Goal: Task Accomplishment & Management: Manage account settings

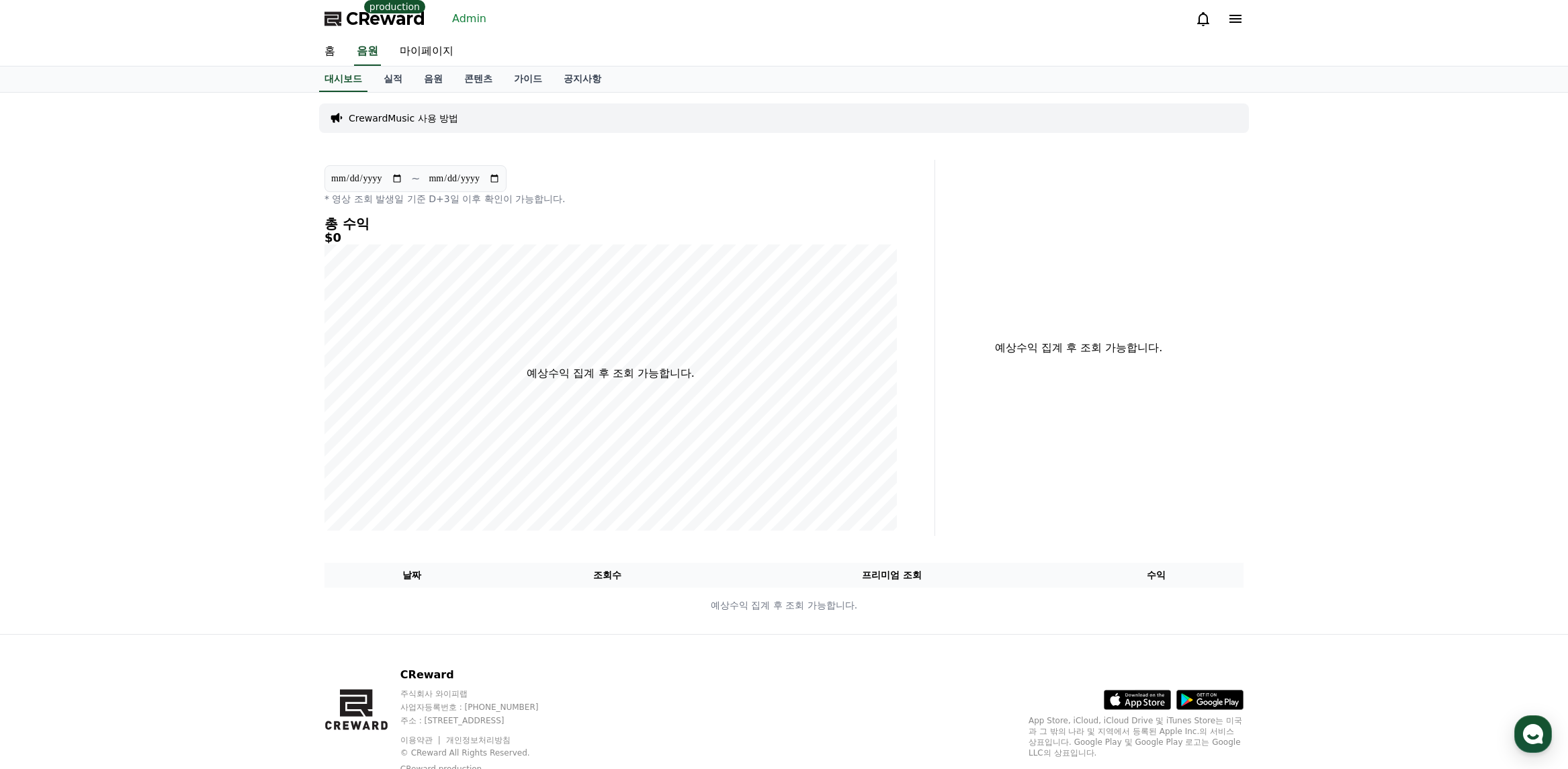
click at [477, 20] on link "Admin" at bounding box center [469, 19] width 45 height 21
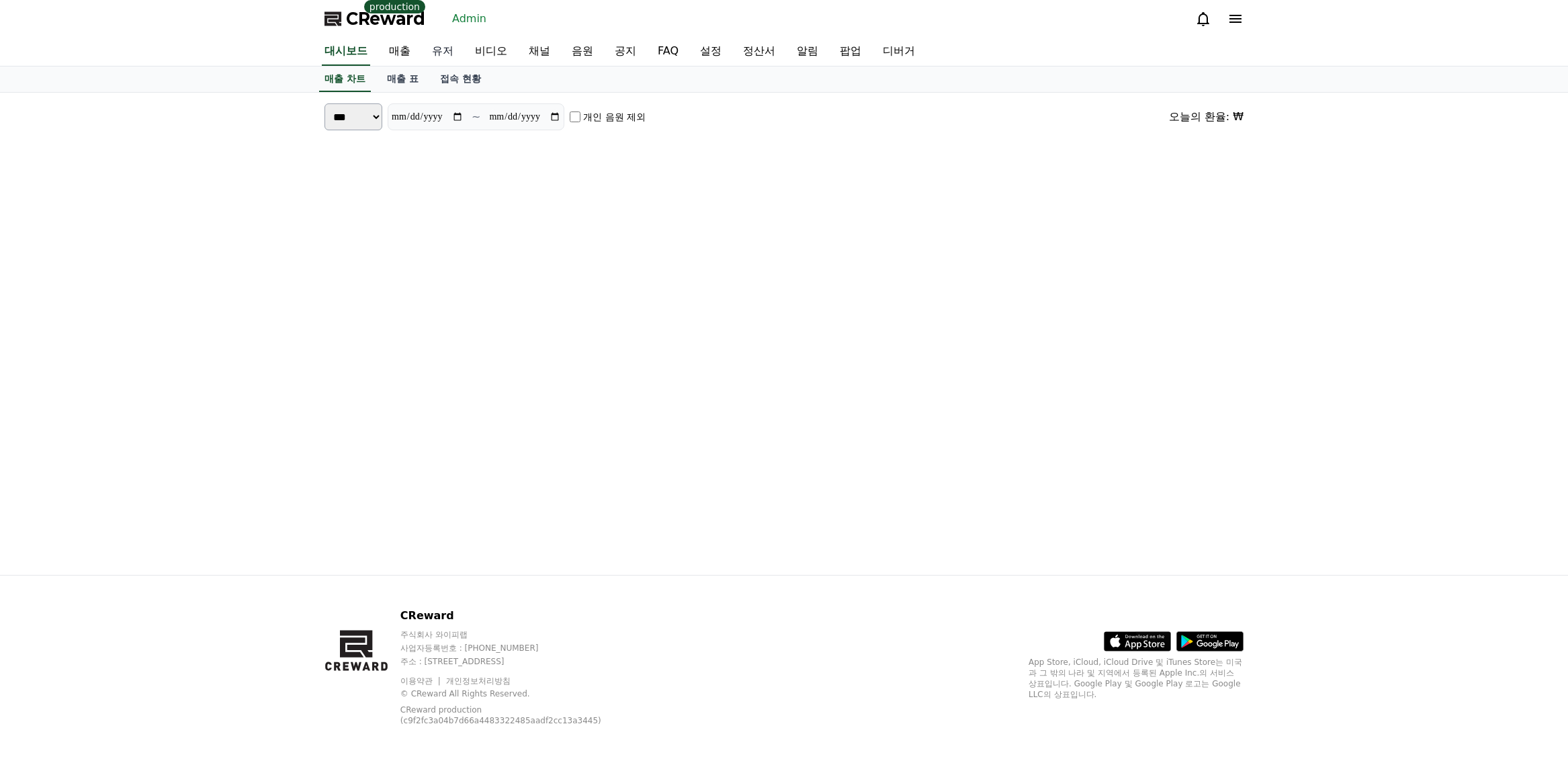
click at [449, 50] on link "유저" at bounding box center [442, 52] width 43 height 28
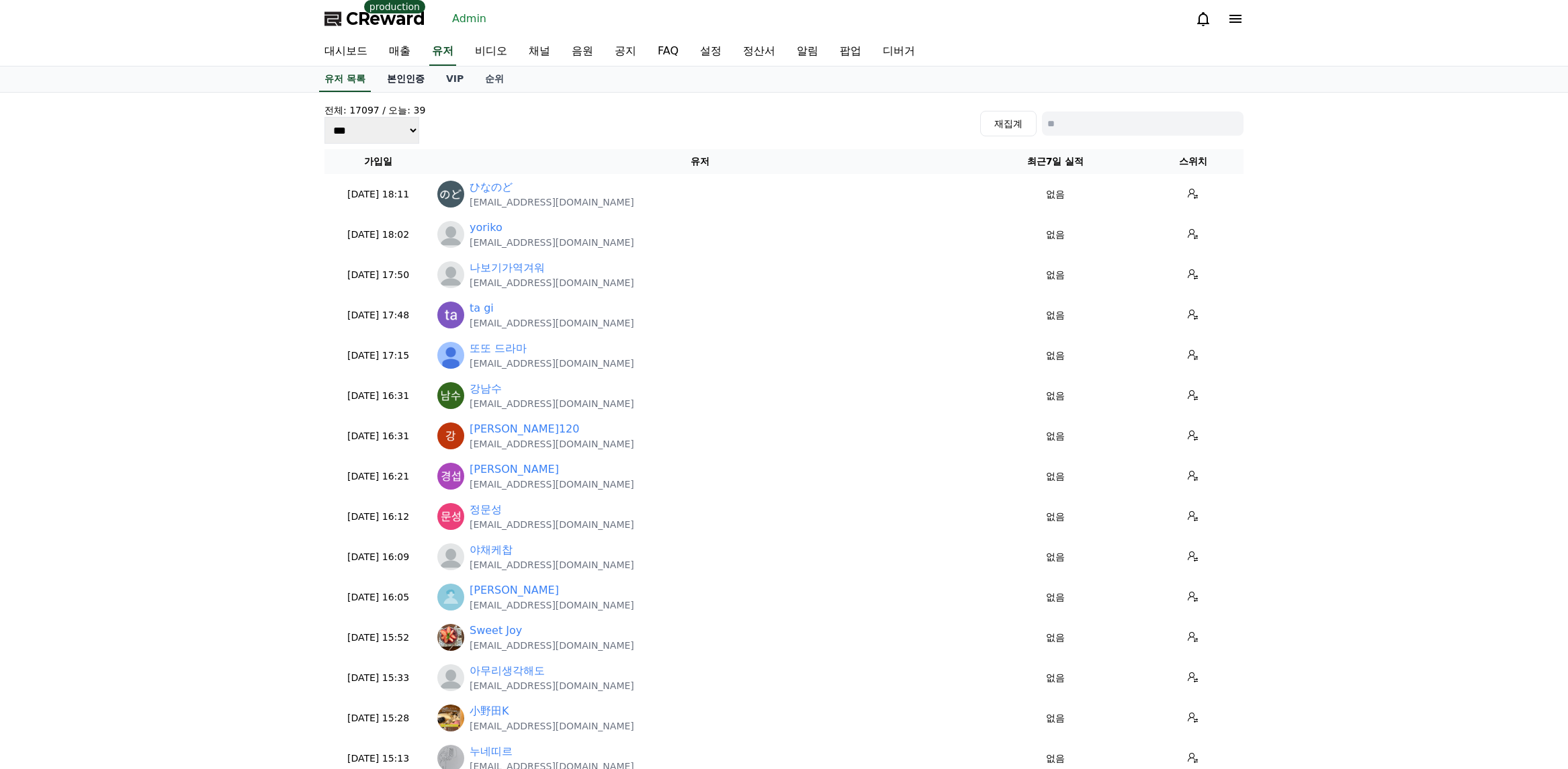
click at [417, 81] on link "본인인증" at bounding box center [406, 79] width 59 height 25
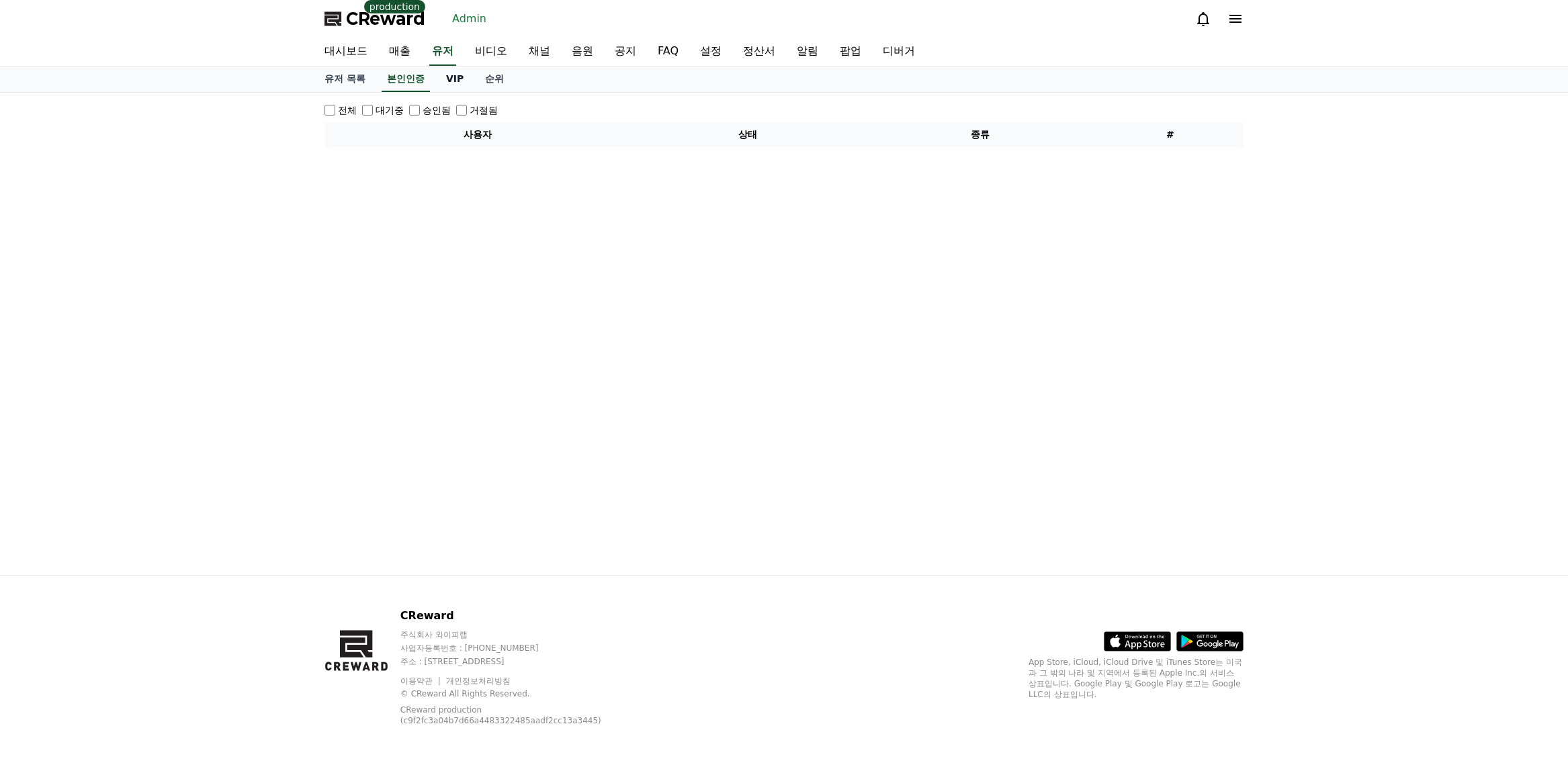
click at [453, 78] on link "VIP" at bounding box center [455, 79] width 39 height 25
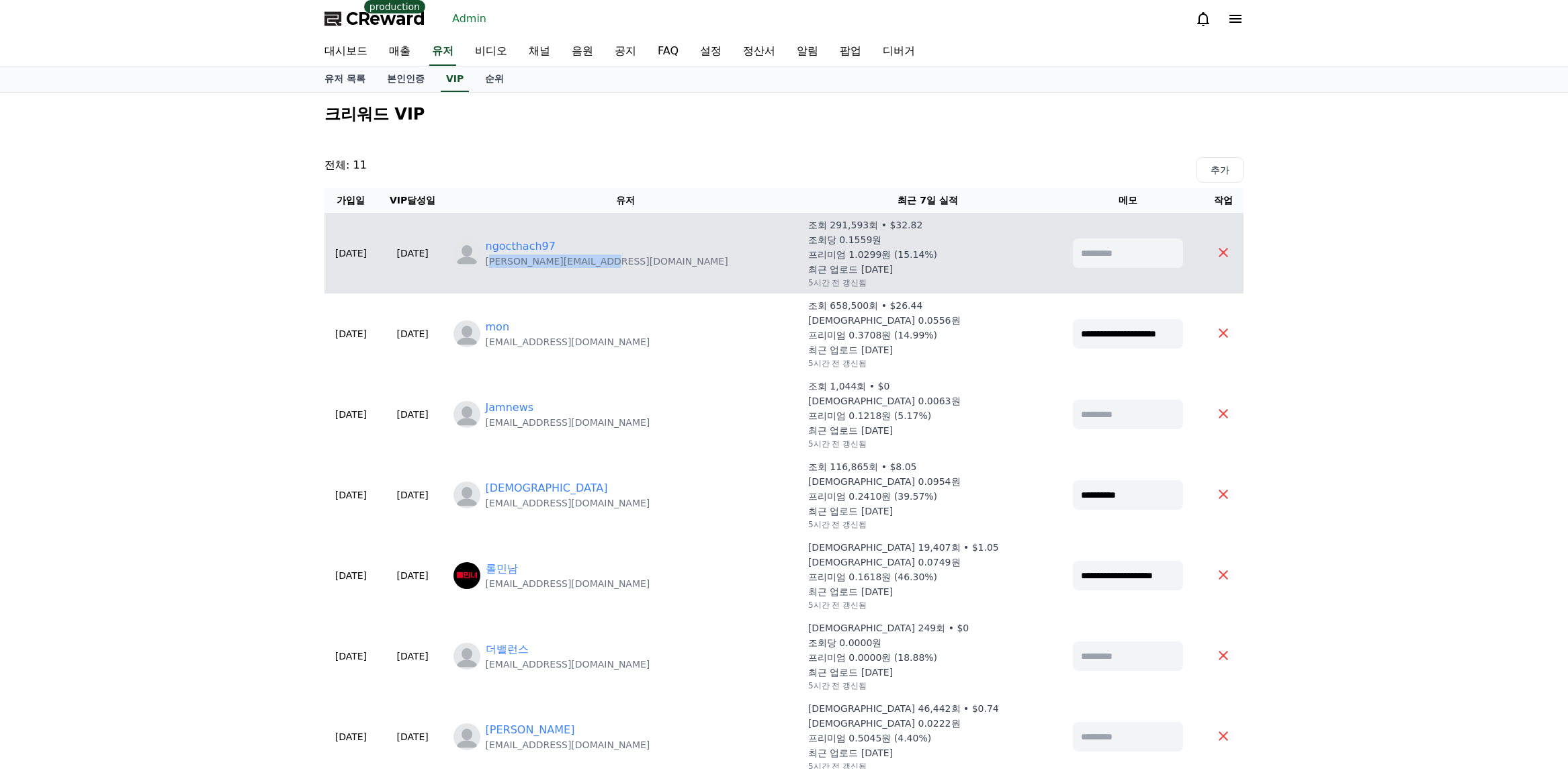
drag, startPoint x: 633, startPoint y: 262, endPoint x: 554, endPoint y: 267, distance: 79.2
click at [554, 267] on div "ngocthach97 Alexnam123997@gmail.com" at bounding box center [625, 253] width 344 height 30
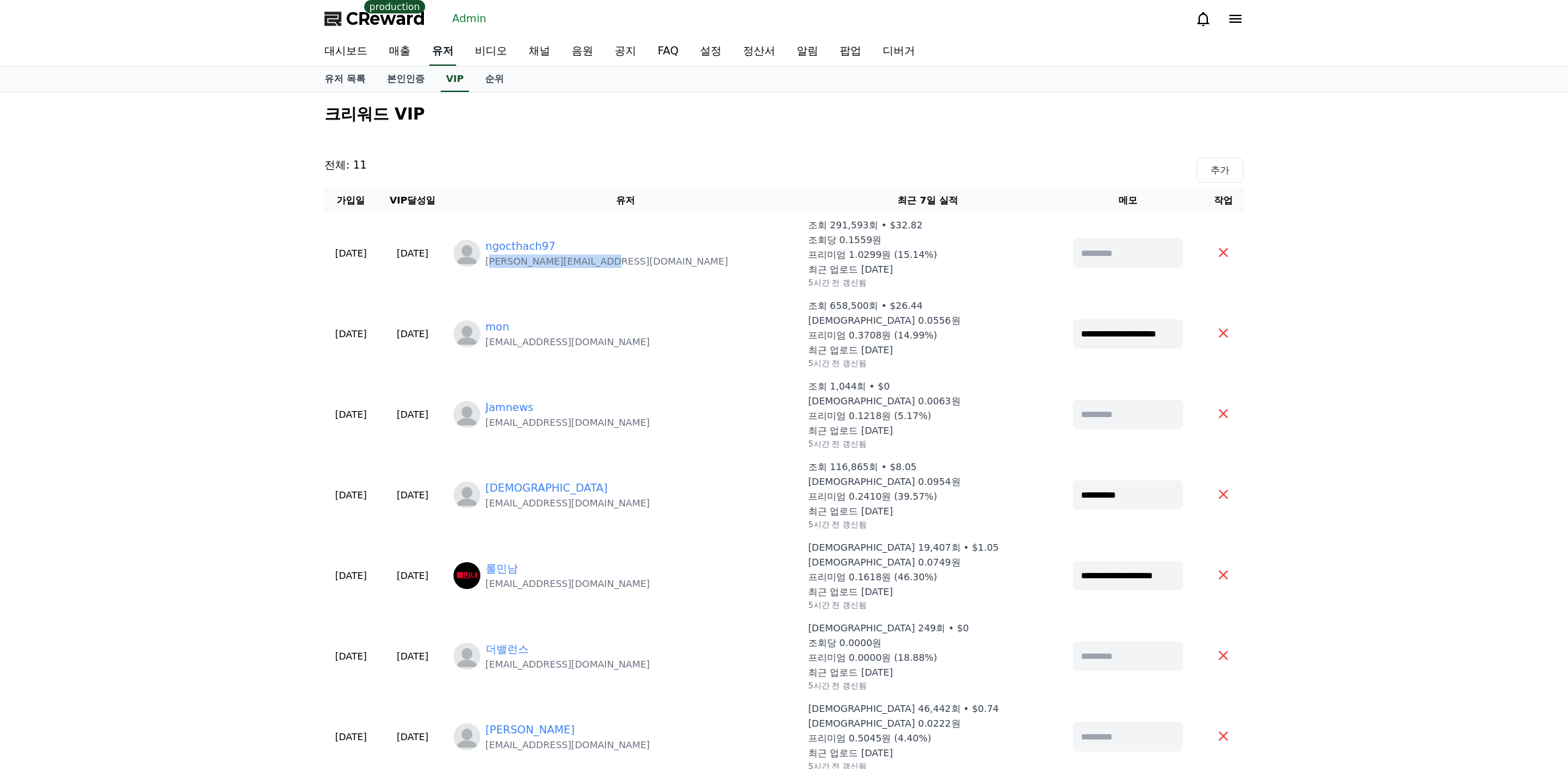
click at [446, 48] on link "유저" at bounding box center [442, 52] width 27 height 28
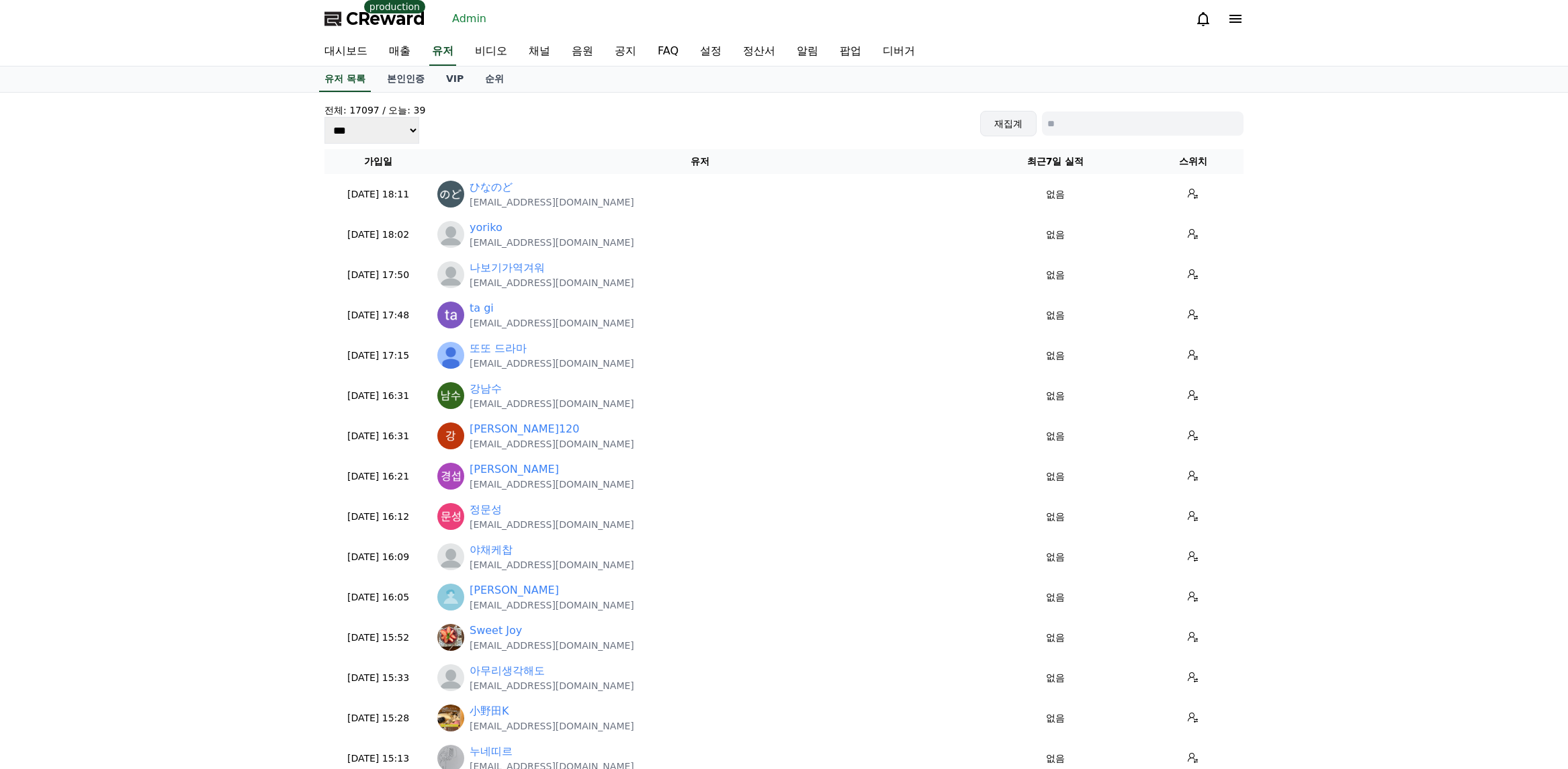
click at [1003, 128] on button "재집계" at bounding box center [1008, 123] width 56 height 25
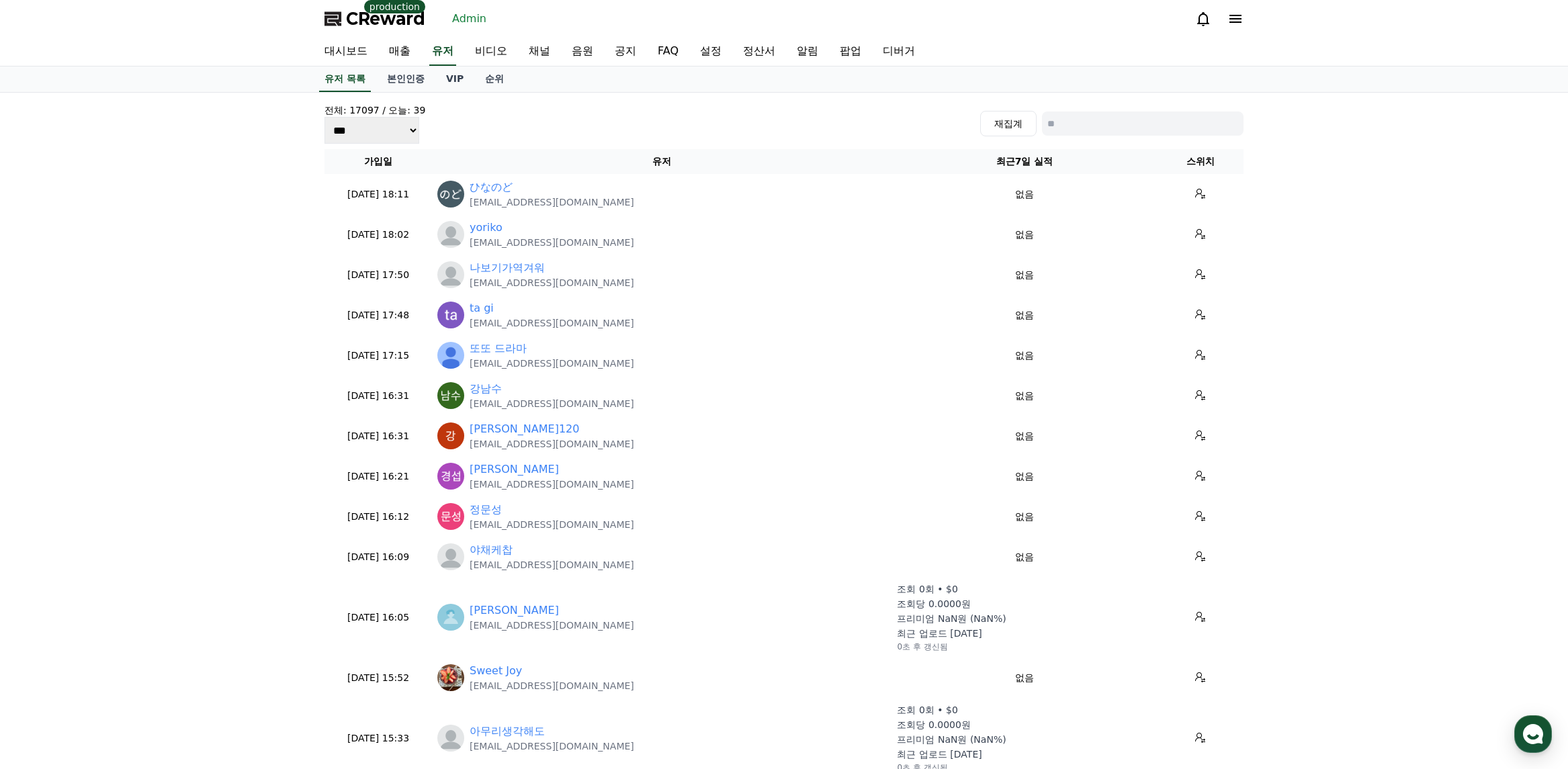
click at [442, 97] on div "전체: 17097 / 오늘: 39 *** *** *** 재집계 가입일 유저 최근7일 실적 스위치 2025-09-08 18:11 09-08 ひな…" at bounding box center [784, 515] width 941 height 845
click at [445, 82] on link "VIP" at bounding box center [455, 79] width 39 height 25
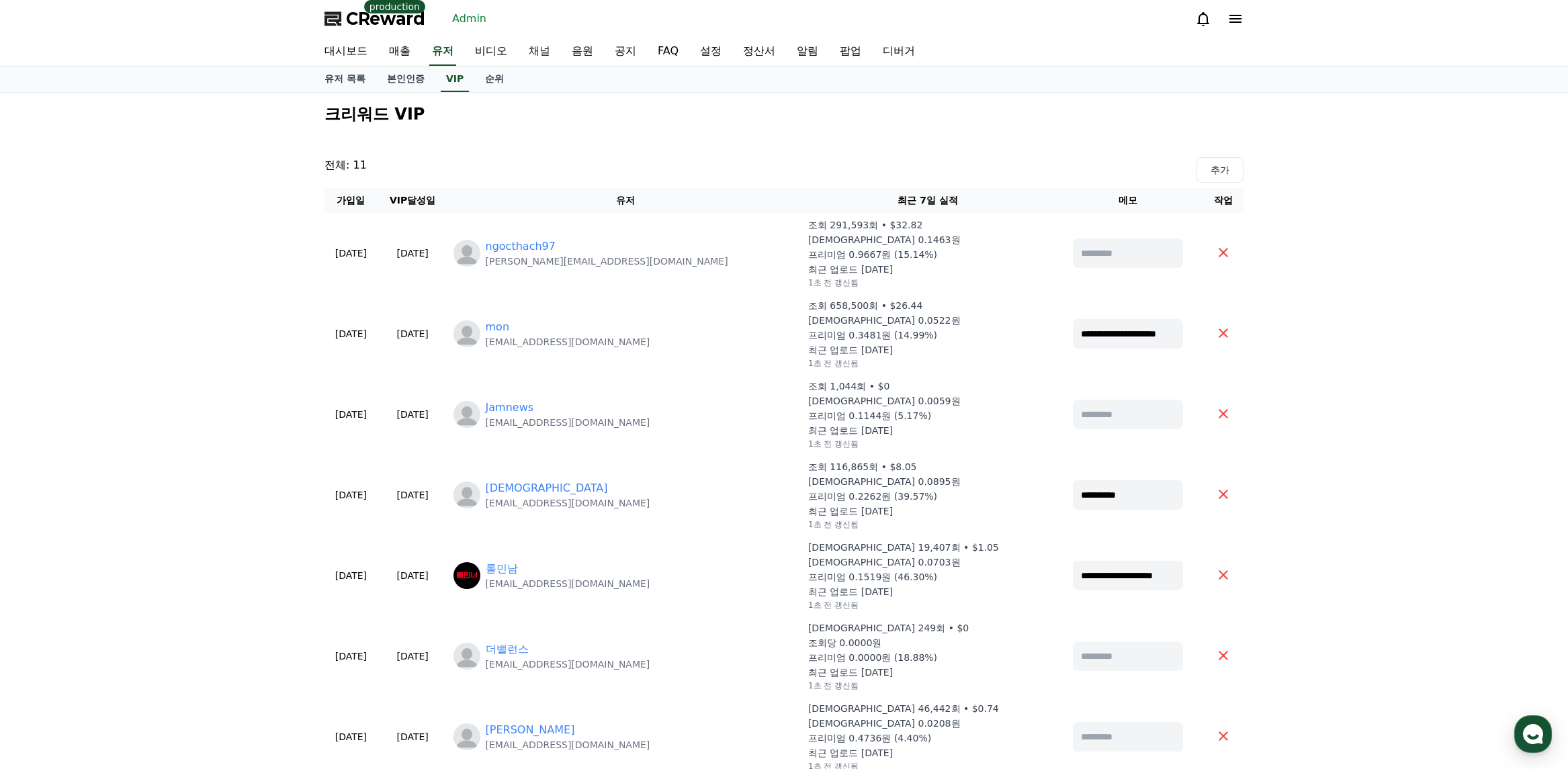
click at [535, 50] on link "채널" at bounding box center [539, 52] width 43 height 28
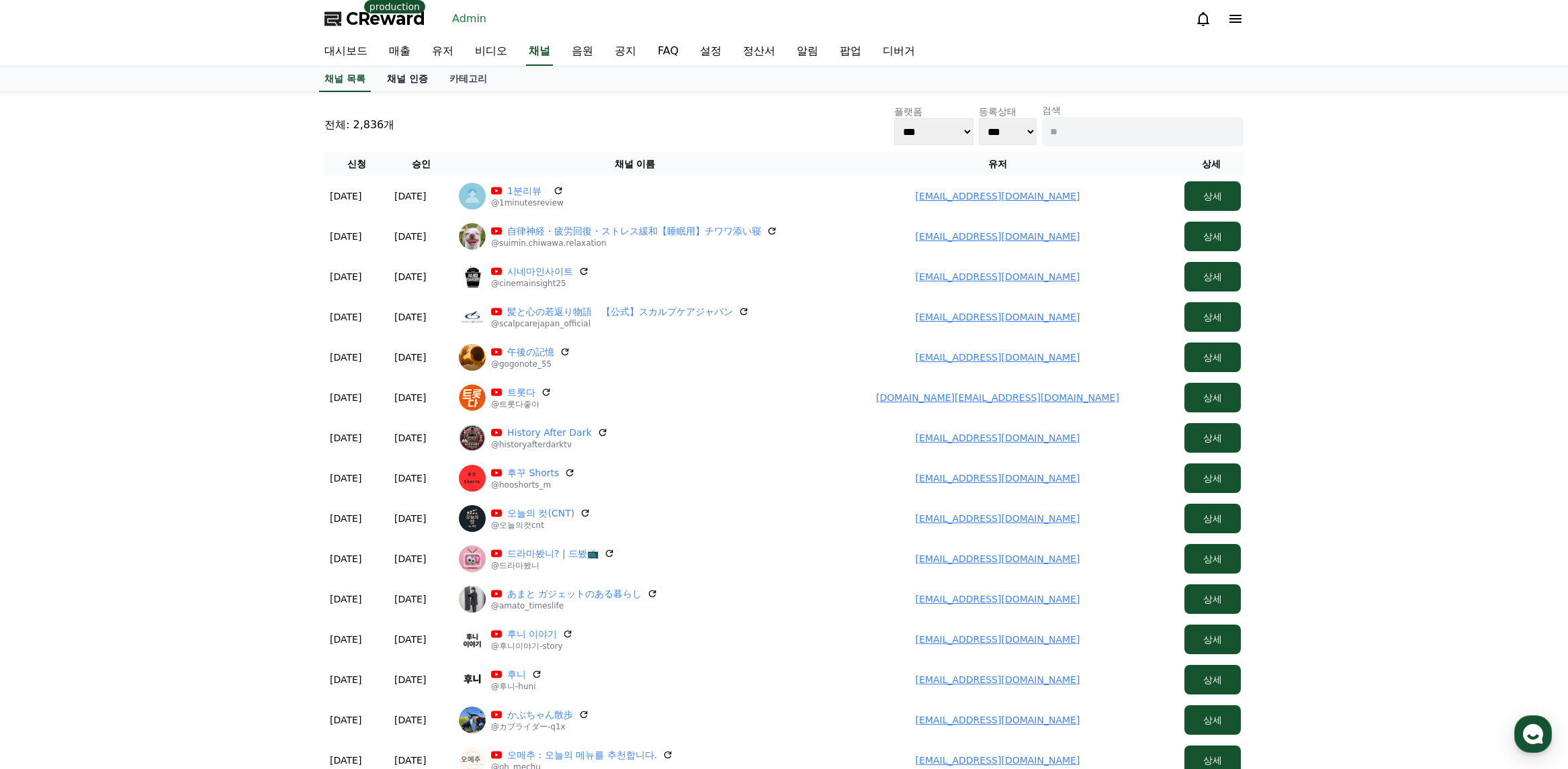
click at [417, 78] on link "채널 인증" at bounding box center [407, 79] width 63 height 25
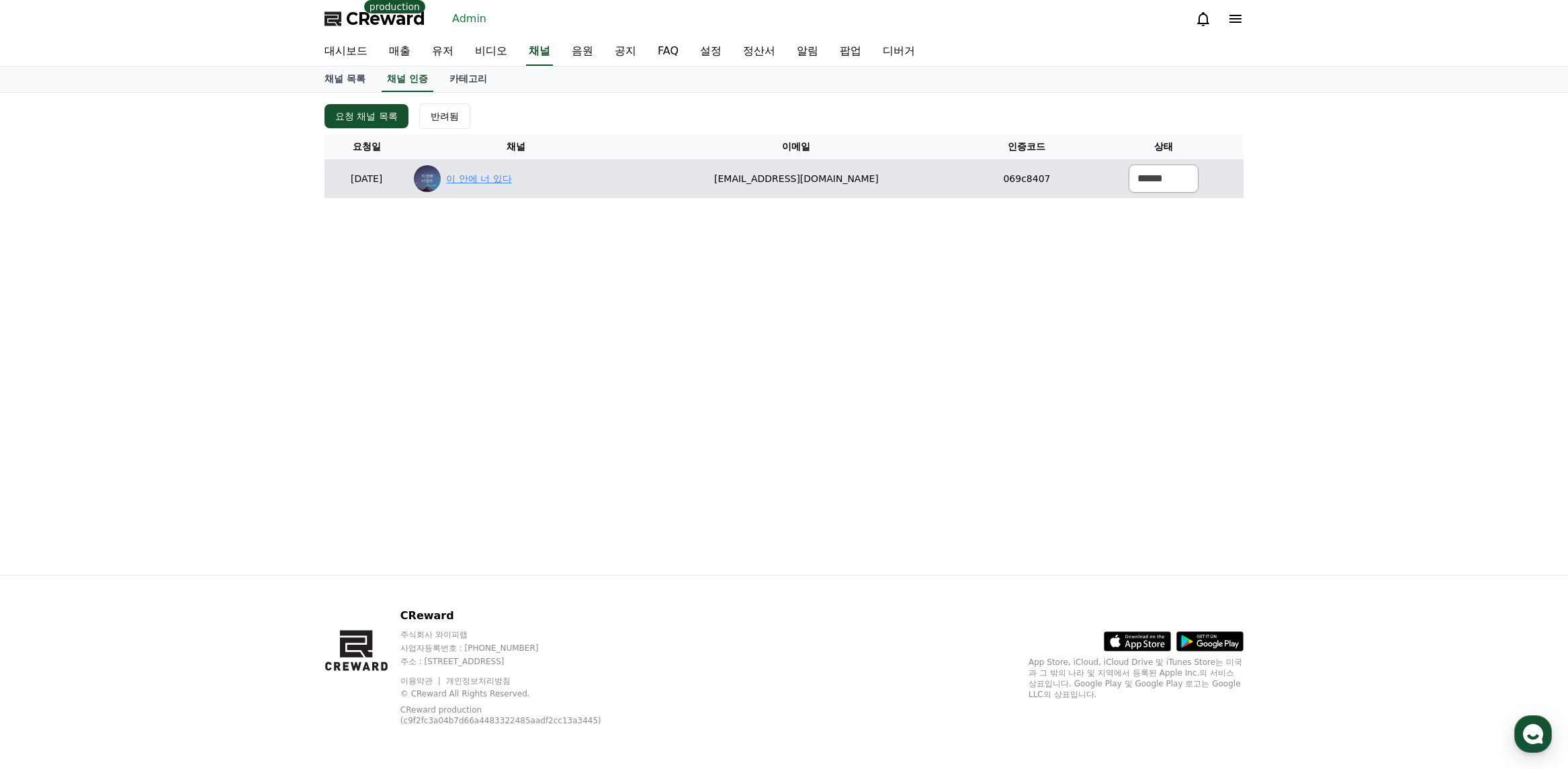
click at [511, 176] on link "이 안에 너 있다" at bounding box center [479, 179] width 65 height 14
drag, startPoint x: 819, startPoint y: 188, endPoint x: 930, endPoint y: 191, distance: 111.0
click at [923, 188] on td "thereisyouinhere@gmail.com" at bounding box center [796, 179] width 347 height 39
copy td "thereisyouinhere@gmail.com"
click at [1174, 177] on select "****** *** ***" at bounding box center [1164, 178] width 70 height 28
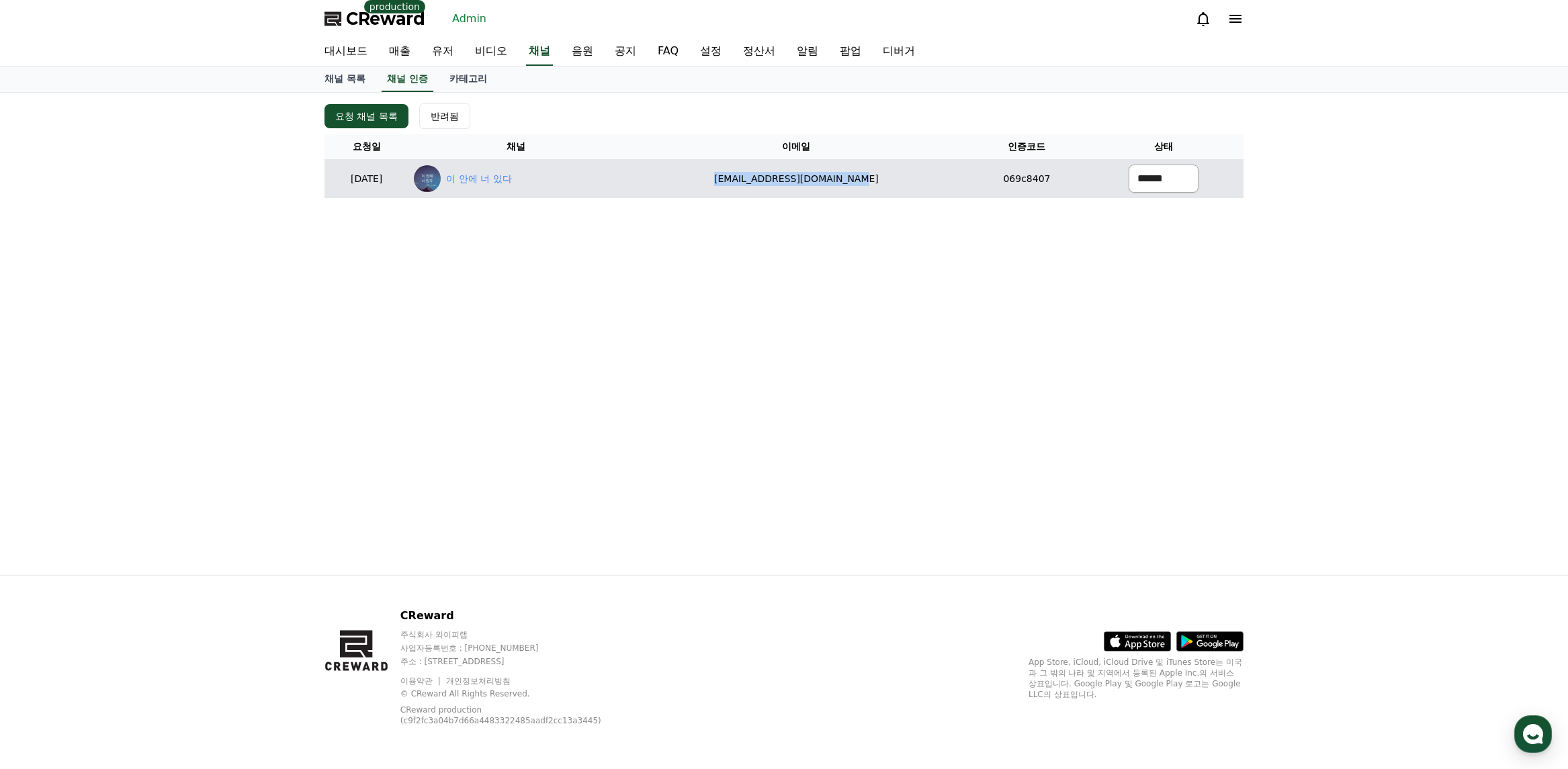
select select "********"
click at [1129, 164] on select "****** *** ***" at bounding box center [1164, 178] width 70 height 28
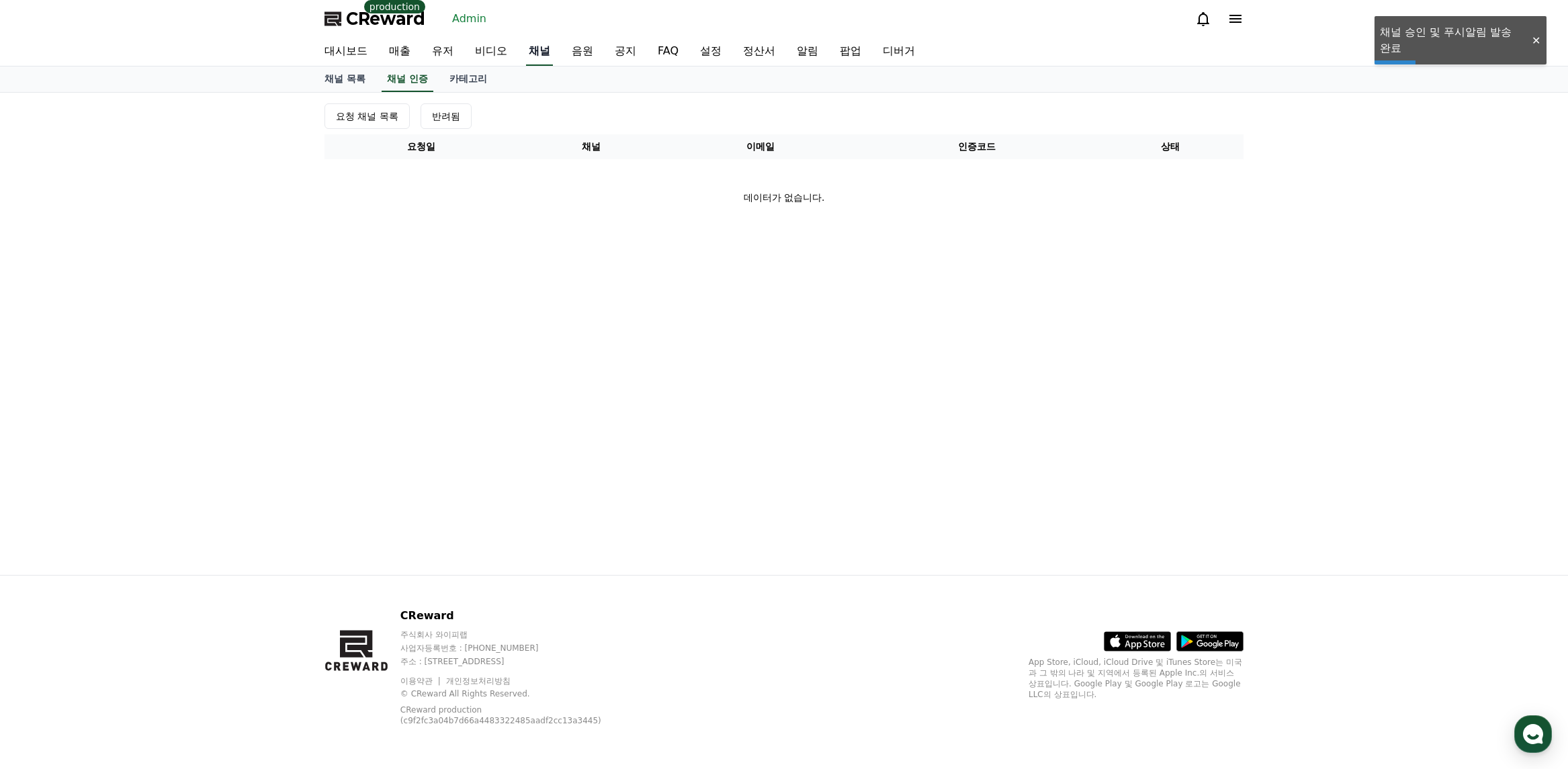
click at [548, 49] on link "채널" at bounding box center [539, 52] width 27 height 28
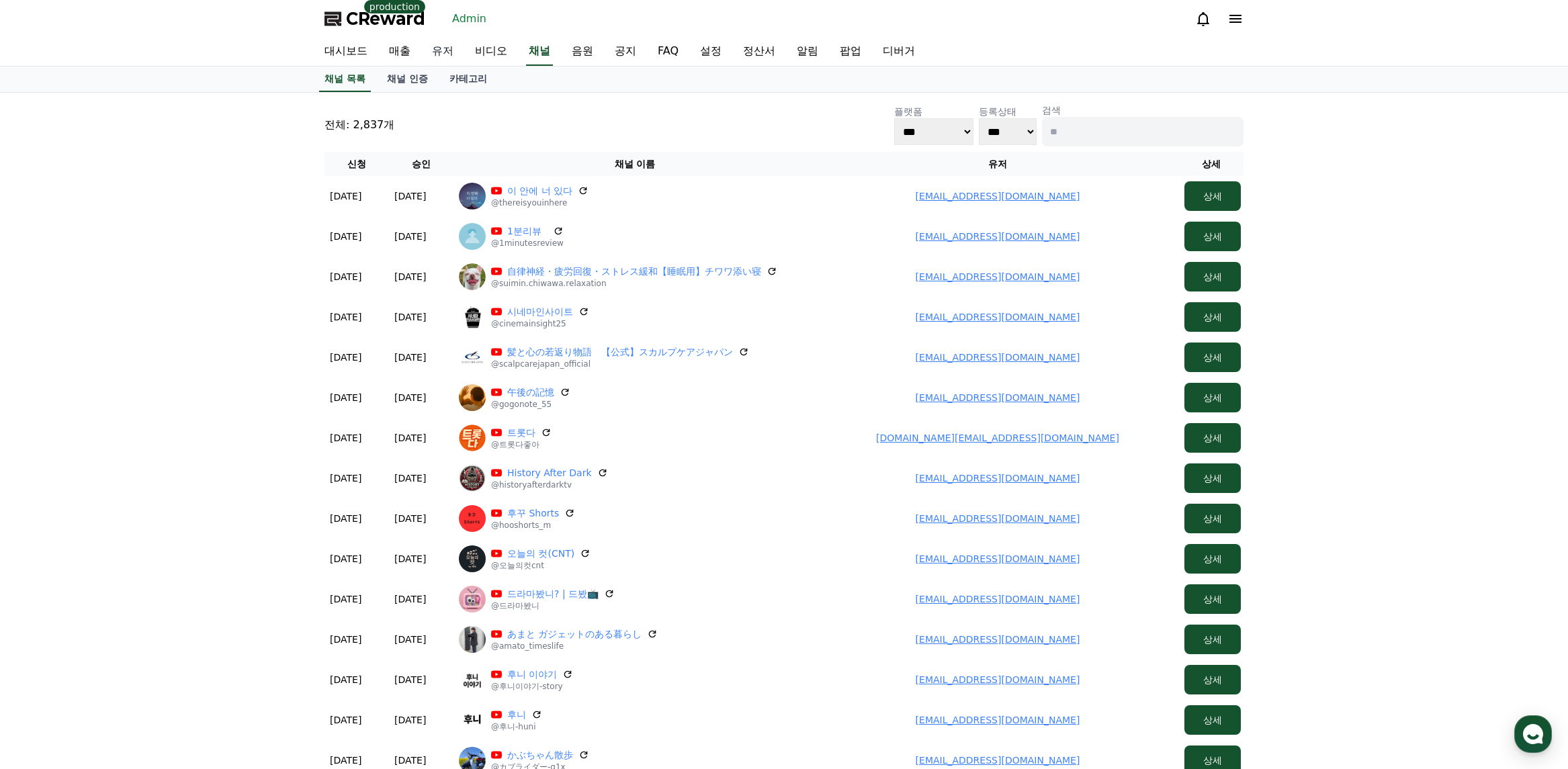
click at [448, 52] on link "유저" at bounding box center [442, 52] width 43 height 28
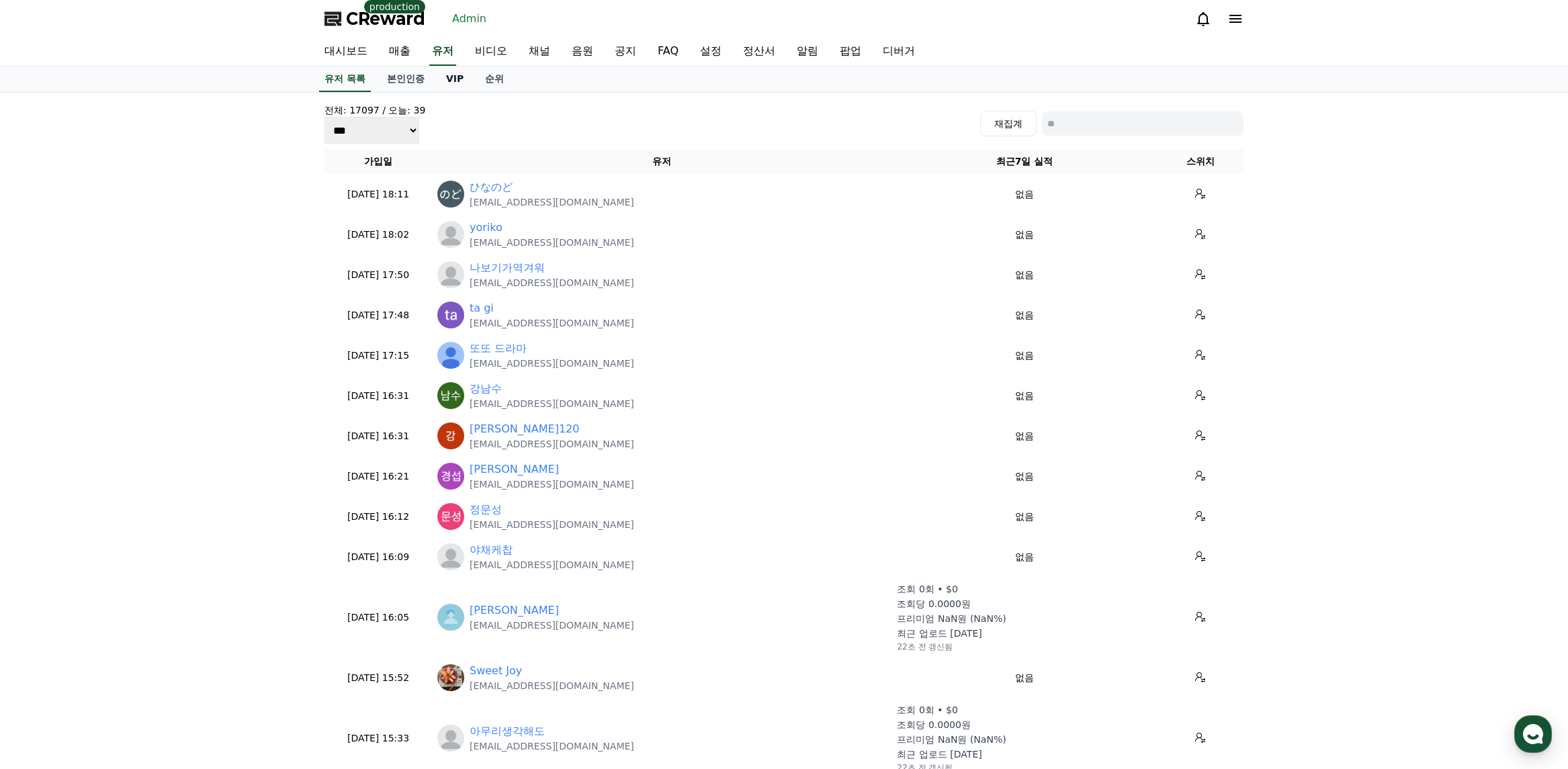
click at [445, 88] on link "VIP" at bounding box center [455, 79] width 39 height 25
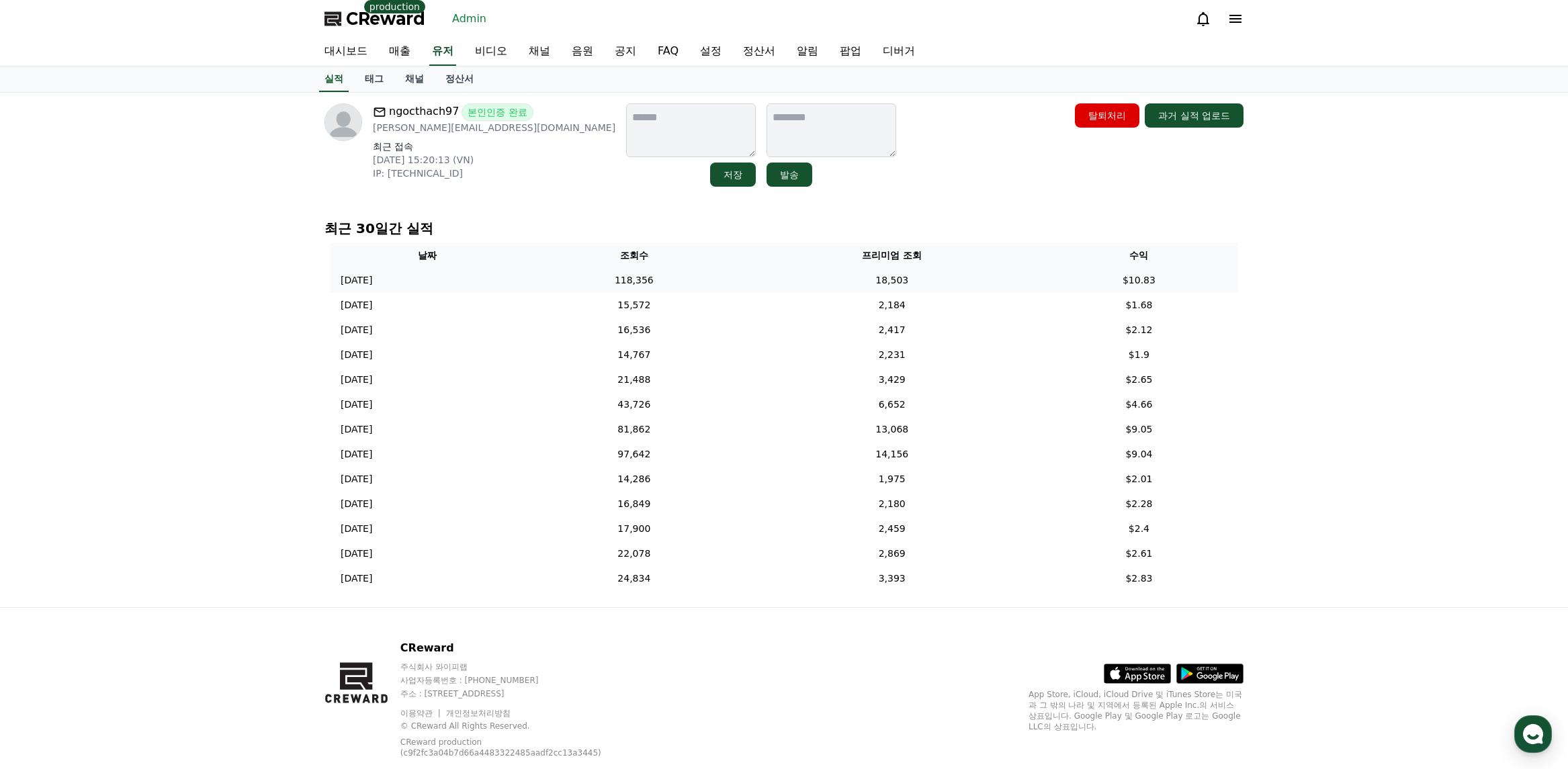
click at [694, 287] on td "118,356" at bounding box center [634, 281] width 220 height 25
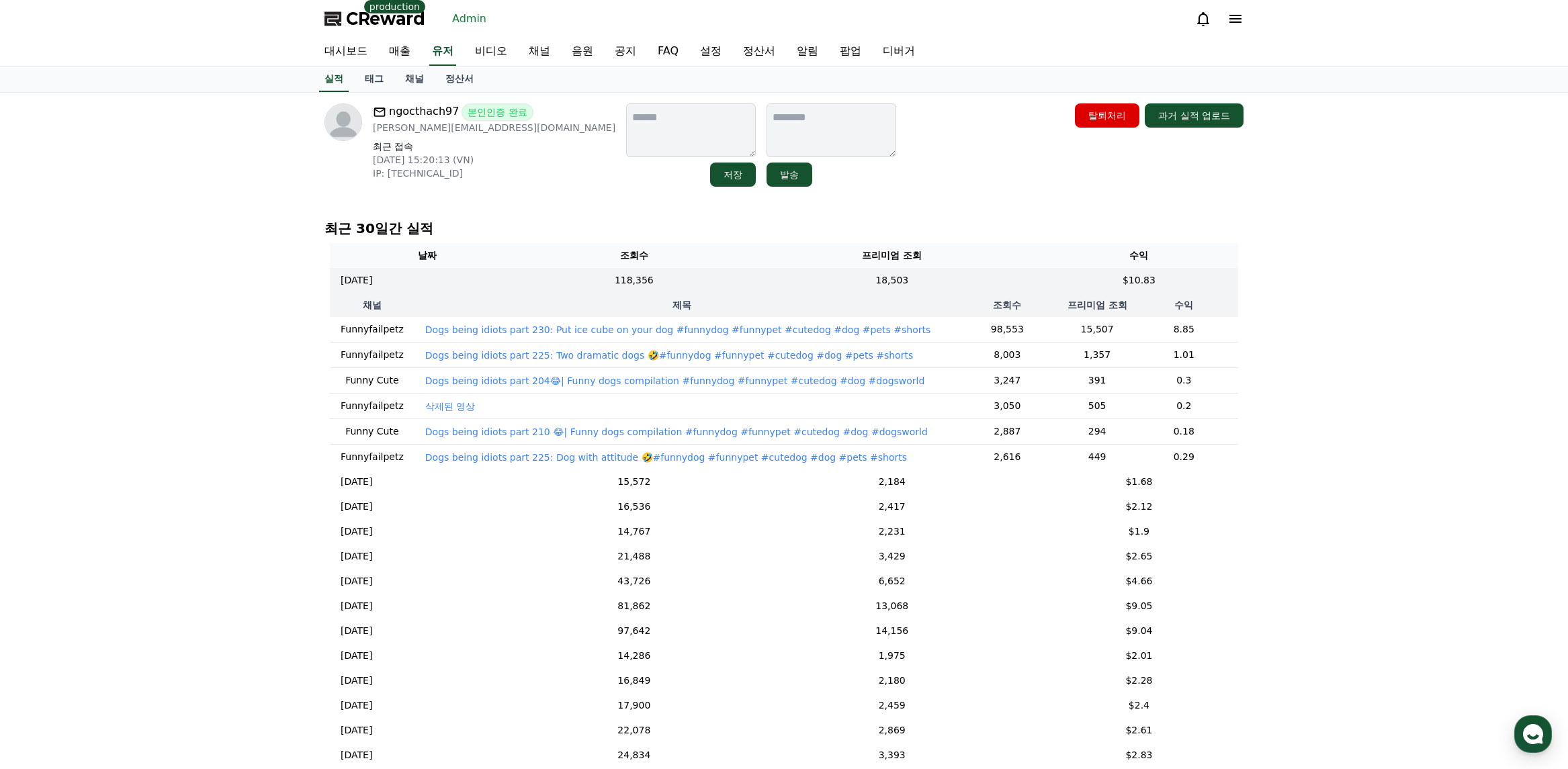
click at [838, 330] on p "Dogs being idiots part 230: Put ice cube on your dog #funnydog #funnypet #cuted…" at bounding box center [677, 330] width 505 height 14
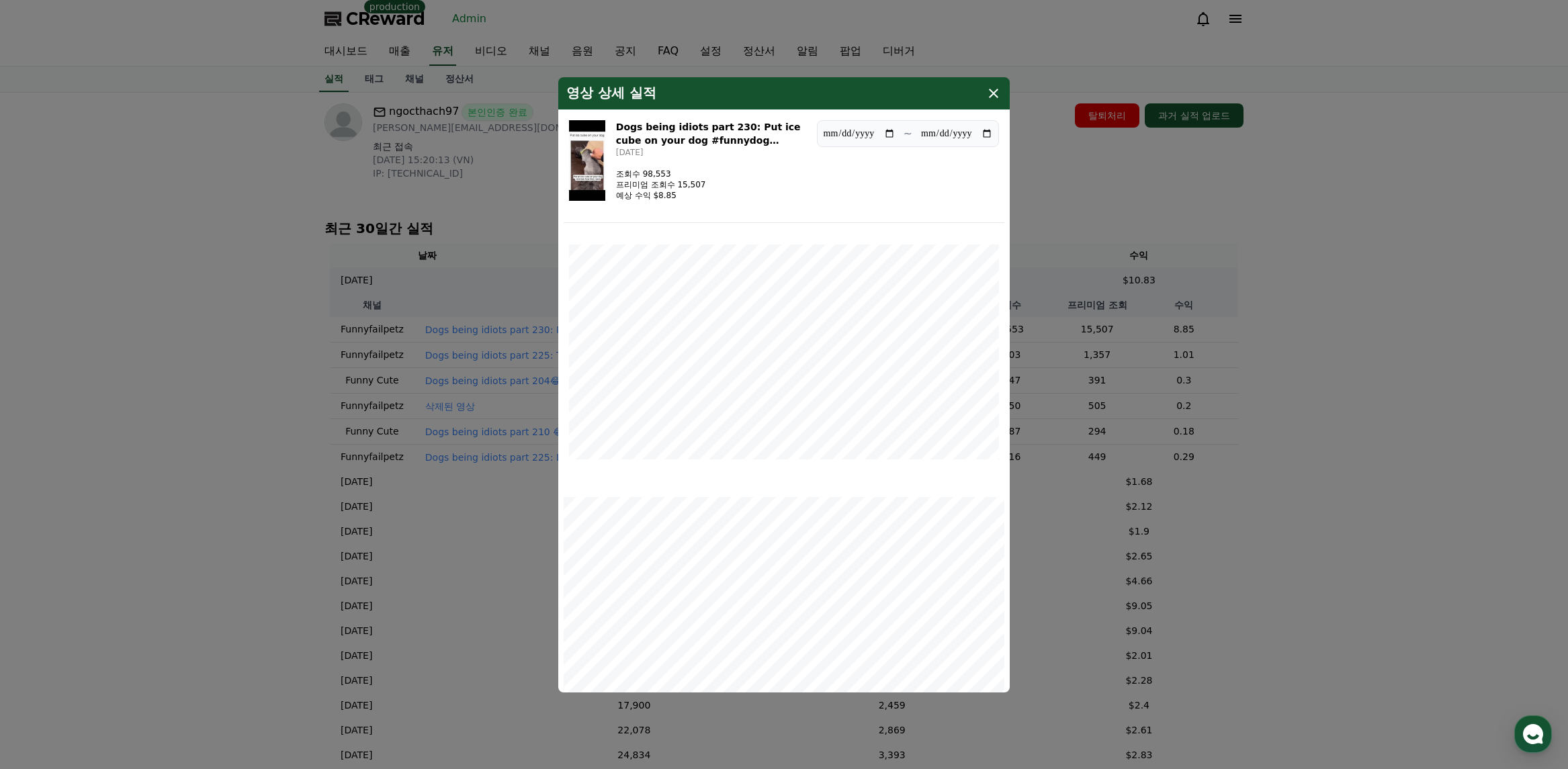
click at [602, 161] on img "modal" at bounding box center [587, 160] width 36 height 80
click at [1278, 226] on button "close modal" at bounding box center [784, 384] width 1568 height 769
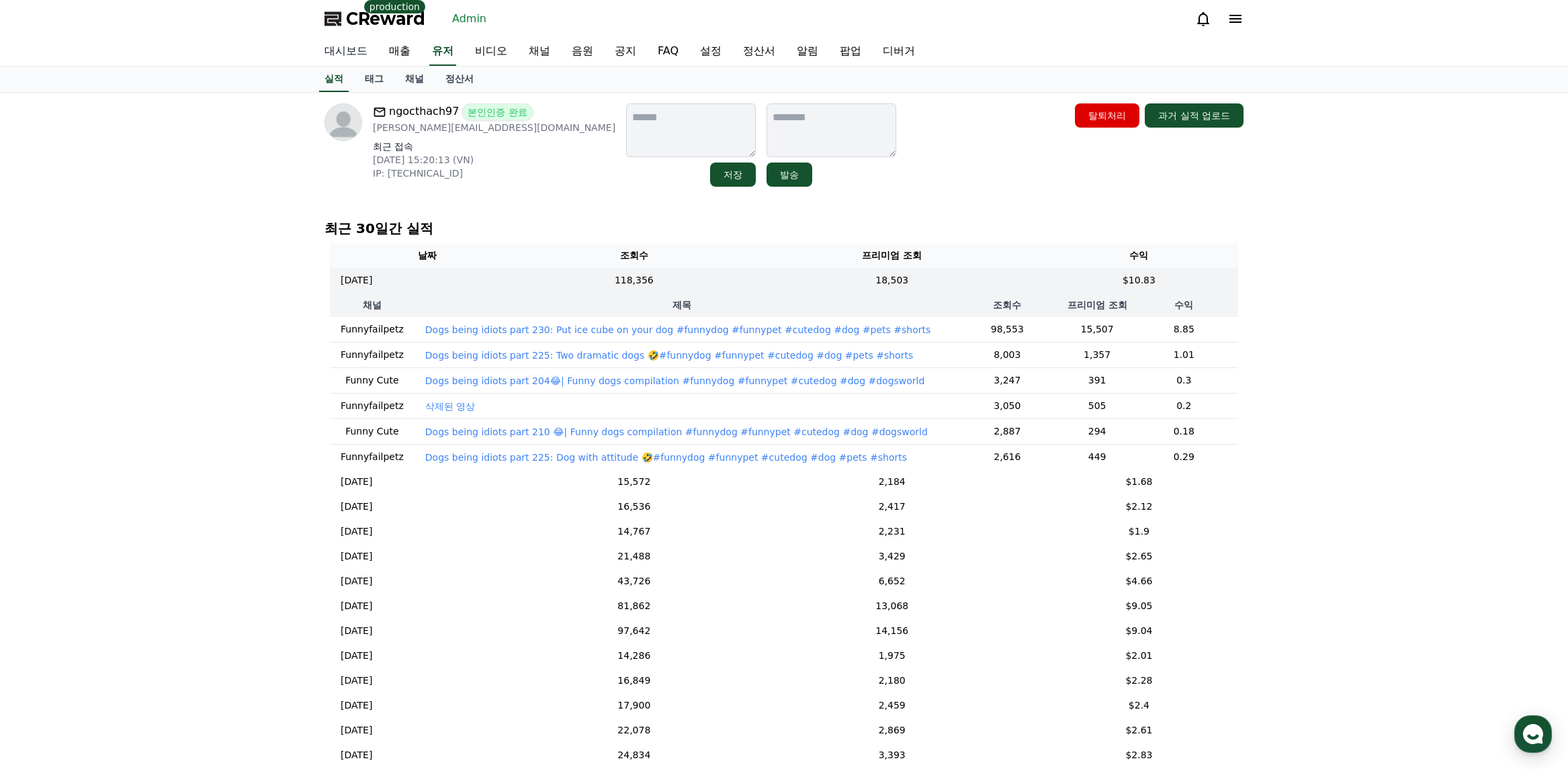
click at [356, 52] on link "대시보드" at bounding box center [346, 52] width 65 height 28
